Goal: Information Seeking & Learning: Learn about a topic

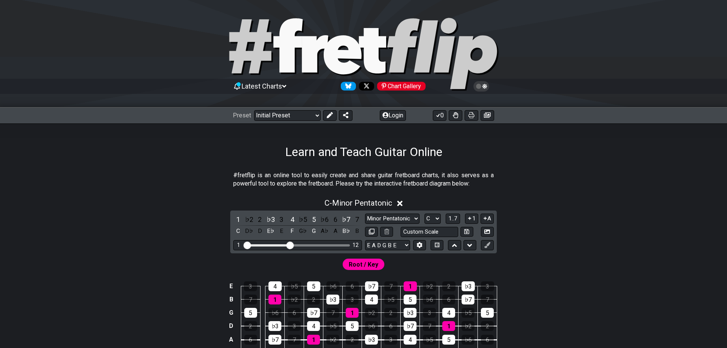
scroll to position [116, 0]
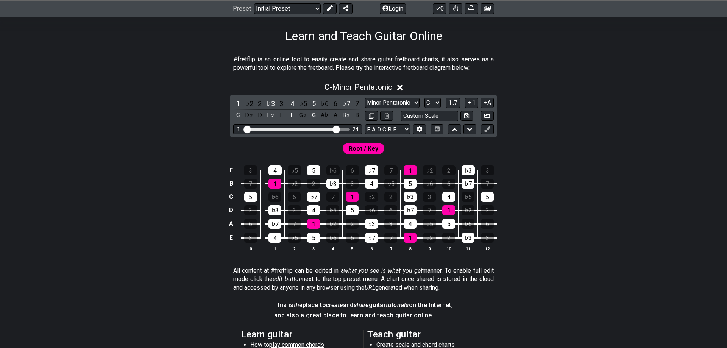
click at [335, 129] on input "Visible fret range" at bounding box center [297, 129] width 107 height 0
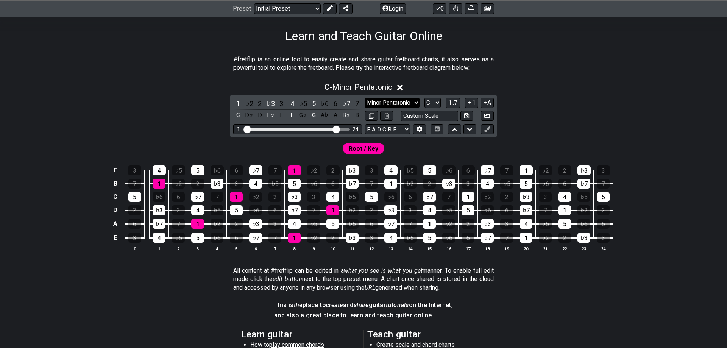
click at [365, 98] on select "Minor Pentatonic Click to edit Minor Pentatonic Major Pentatonic Minor Blues Ma…" at bounding box center [392, 103] width 54 height 10
select select "Major / [PERSON_NAME]"
click option "Major / [PERSON_NAME]" at bounding box center [0, 0] width 0 height 0
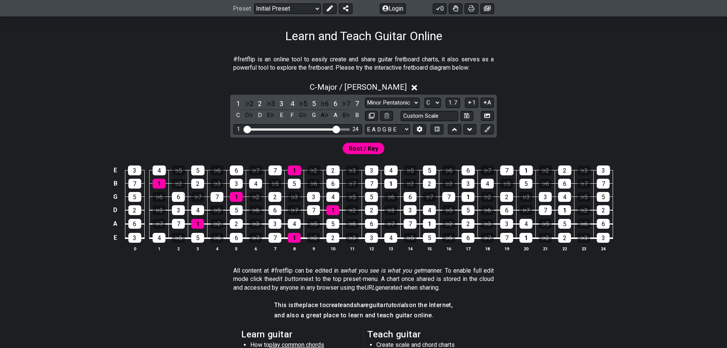
click at [599, 96] on div "C - Major / Ionian 1 ♭2 2 ♭3 3 4 ♭5 5 ♭6 6 ♭7 7 C D♭ D E♭ E F G♭ G A♭ A B♭ B Mi…" at bounding box center [363, 170] width 590 height 184
click at [648, 274] on section "All content at #fretflip can be edited in a what you see is what you get manner…" at bounding box center [363, 280] width 590 height 34
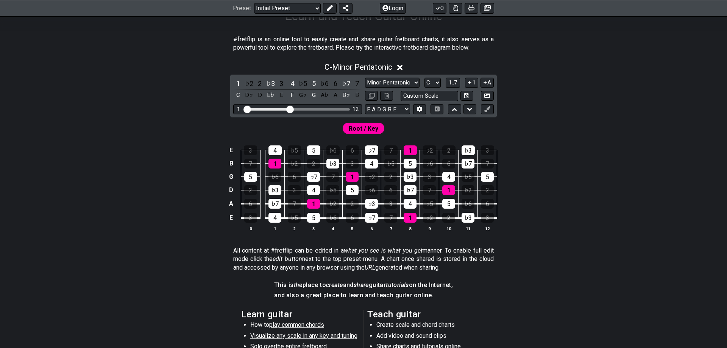
scroll to position [116, 0]
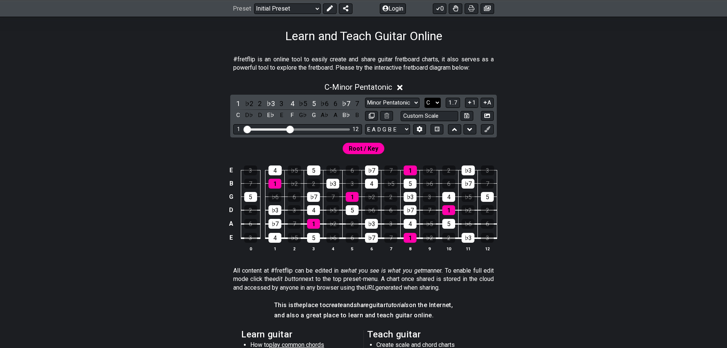
click at [424, 98] on select "A♭ A A♯ B♭ B C C♯ D♭ D D♯ E♭ E F F♯ G♭ G G♯" at bounding box center [432, 103] width 16 height 10
select select "D"
click option "D" at bounding box center [0, 0] width 0 height 0
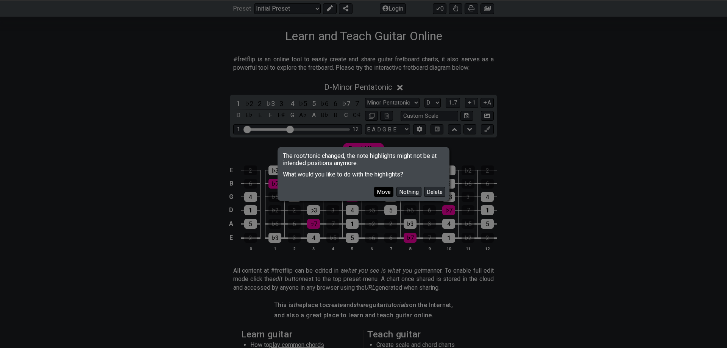
click at [391, 191] on button "Move" at bounding box center [383, 192] width 19 height 10
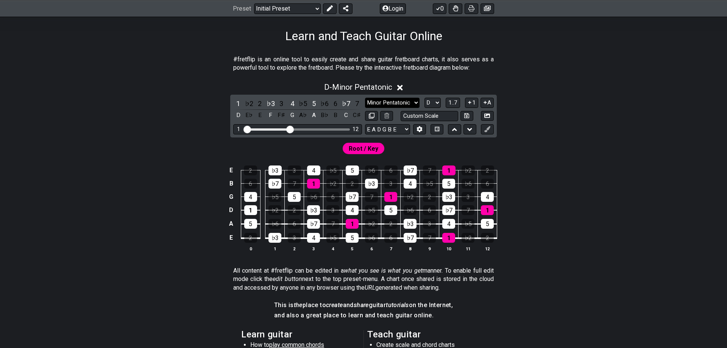
click at [365, 98] on select "Minor Pentatonic Click to edit Minor Pentatonic Major Pentatonic Minor Blues Ma…" at bounding box center [392, 103] width 54 height 10
select select "Dorian"
click option "Dorian" at bounding box center [0, 0] width 0 height 0
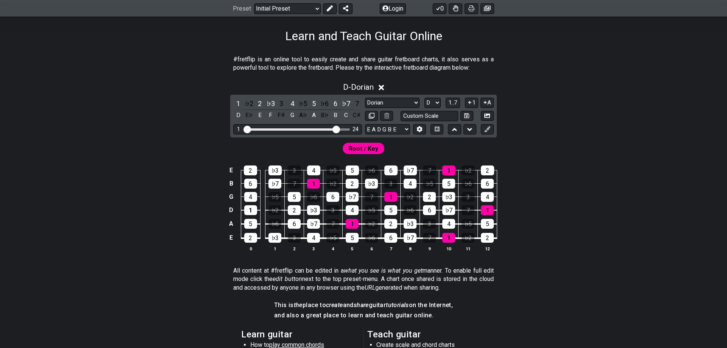
drag, startPoint x: 298, startPoint y: 131, endPoint x: 337, endPoint y: 134, distance: 39.5
click at [337, 129] on input "Visible fret range" at bounding box center [297, 129] width 107 height 0
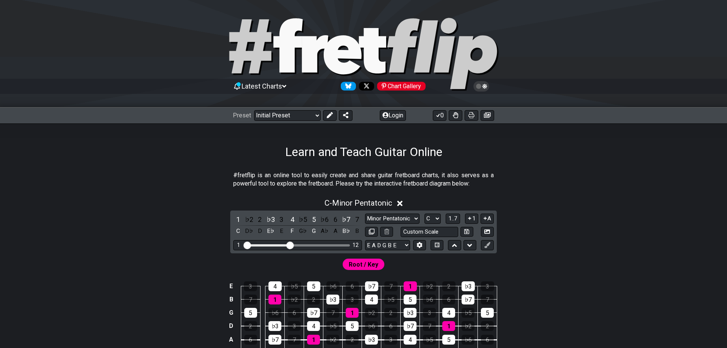
scroll to position [116, 0]
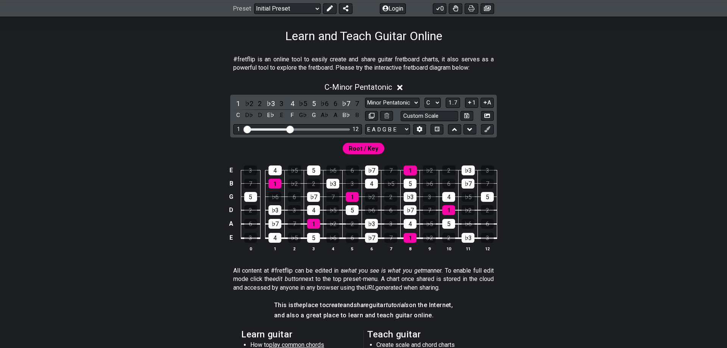
select select "Major / [PERSON_NAME]"
click option "Major / [PERSON_NAME]" at bounding box center [0, 0] width 0 height 0
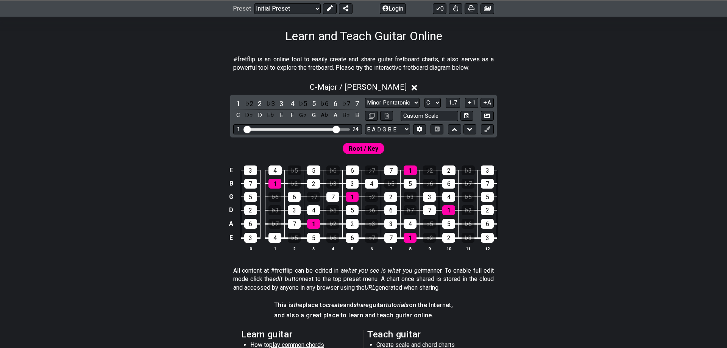
drag, startPoint x: 305, startPoint y: 129, endPoint x: 336, endPoint y: 131, distance: 31.1
click at [336, 129] on input "Visible fret range" at bounding box center [297, 129] width 107 height 0
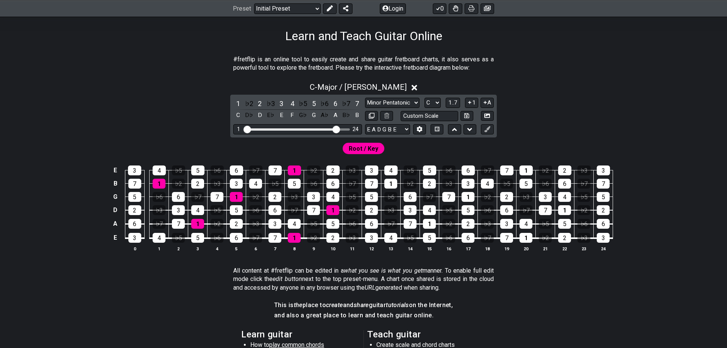
drag, startPoint x: 602, startPoint y: 123, endPoint x: 598, endPoint y: 120, distance: 5.5
click at [602, 122] on div "C - Major / Ionian 1 ♭2 2 ♭3 3 4 ♭5 5 ♭6 6 ♭7 7 C D♭ D E♭ E F G♭ G A♭ A B♭ B Mi…" at bounding box center [363, 170] width 590 height 184
drag, startPoint x: 654, startPoint y: 221, endPoint x: 721, endPoint y: 182, distance: 77.5
click at [658, 219] on div "E 3 4 ♭5 5 ♭6 6 ♭7 7 1 ♭2 2 ♭3 3 4 ♭5 5 ♭6 6 ♭7 7 1 ♭2 2 ♭3 3 B 7 1 ♭2 2 ♭3 3 4…" at bounding box center [363, 209] width 590 height 106
click at [602, 120] on div "C - Major / Ionian 1 ♭2 2 ♭3 3 4 ♭5 5 ♭6 6 ♭7 7 C D♭ D E♭ E F G♭ G A♭ A B♭ B Mi…" at bounding box center [363, 170] width 590 height 184
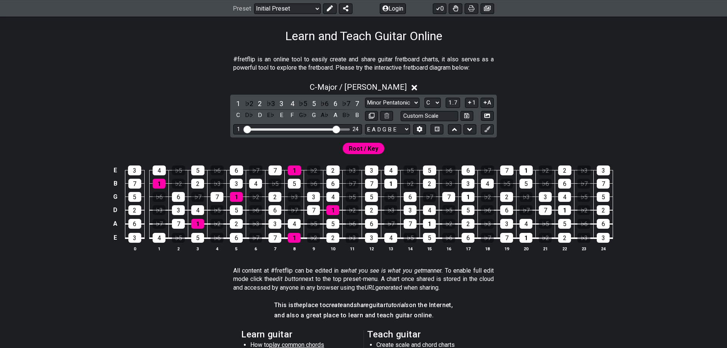
click at [656, 173] on div "E 3 4 ♭5 5 ♭6 6 ♭7 7 1 ♭2 2 ♭3 3 4 ♭5 5 ♭6 6 ♭7 7 1 ♭2 2 ♭3 3 B 7 1 ♭2 2 ♭3 3 4…" at bounding box center [363, 209] width 590 height 106
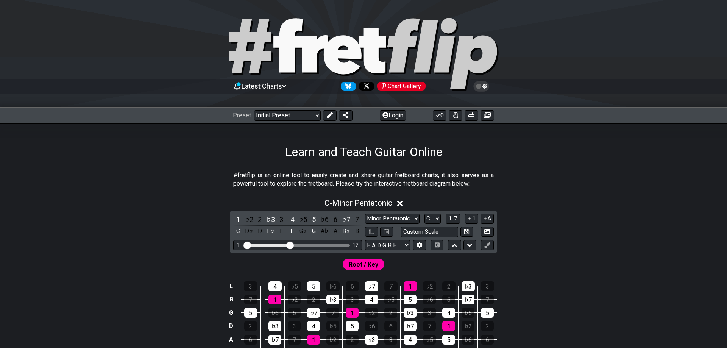
scroll to position [116, 0]
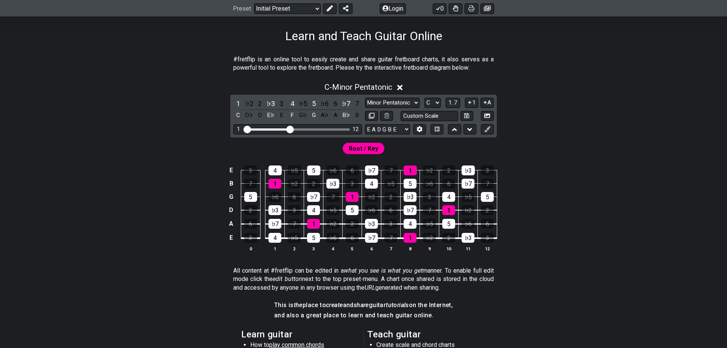
click at [365, 98] on select "Minor Pentatonic Click to edit Minor Pentatonic Major Pentatonic Minor Blues Ma…" at bounding box center [392, 103] width 54 height 10
select select "Dorian"
click option "Dorian" at bounding box center [0, 0] width 0 height 0
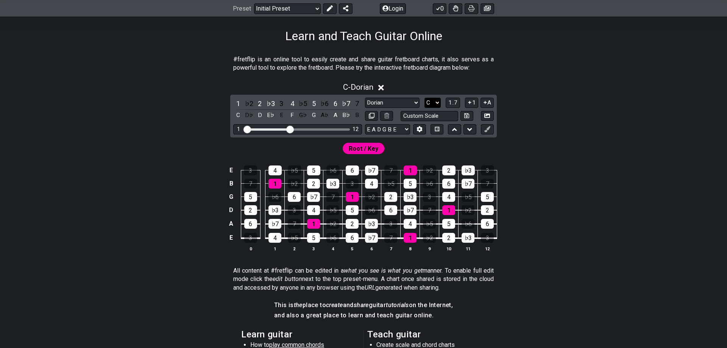
click at [424, 98] on select "A♭ A A♯ B♭ B C C♯ D♭ D D♯ E♭ E F F♯ G♭ G G♯" at bounding box center [432, 103] width 16 height 10
select select "D"
click option "D" at bounding box center [0, 0] width 0 height 0
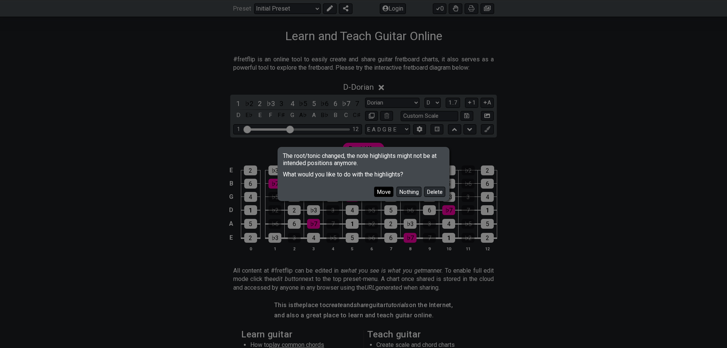
click at [393, 190] on button "Move" at bounding box center [383, 192] width 19 height 10
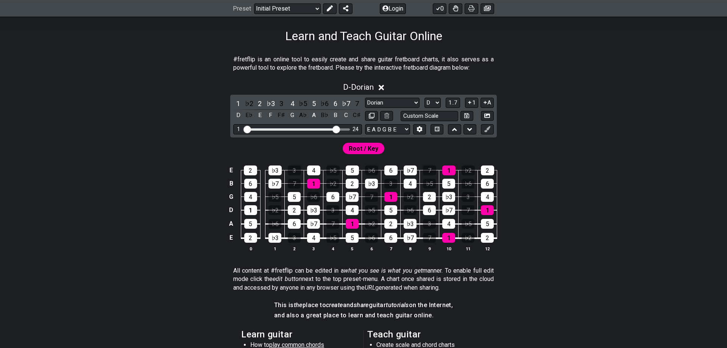
drag, startPoint x: 287, startPoint y: 127, endPoint x: 336, endPoint y: 131, distance: 49.0
click at [336, 129] on input "Visible fret range" at bounding box center [297, 129] width 107 height 0
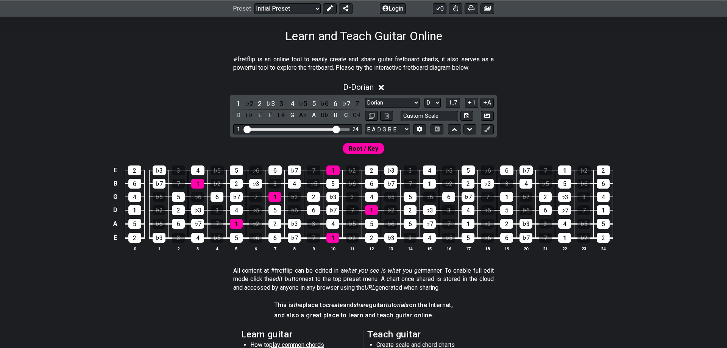
click at [581, 133] on div "D - Dorian 1 ♭2 2 ♭3 3 4 ♭5 5 ♭6 6 ♭7 7 D E♭ E F F♯ G A♭ A B♭ B C C♯ Minor Pent…" at bounding box center [363, 170] width 590 height 184
